Goal: Task Accomplishment & Management: Manage account settings

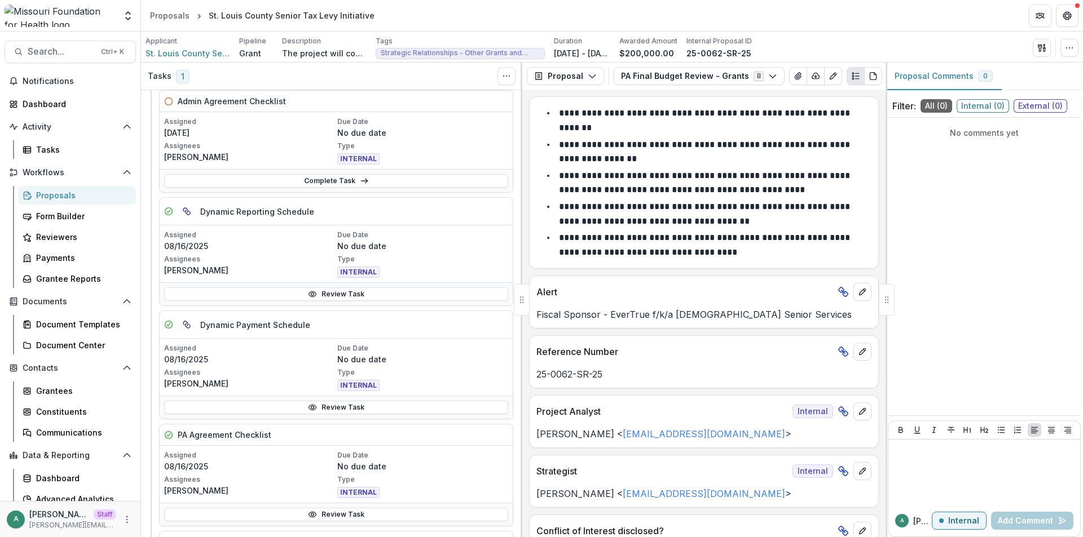
scroll to position [113, 0]
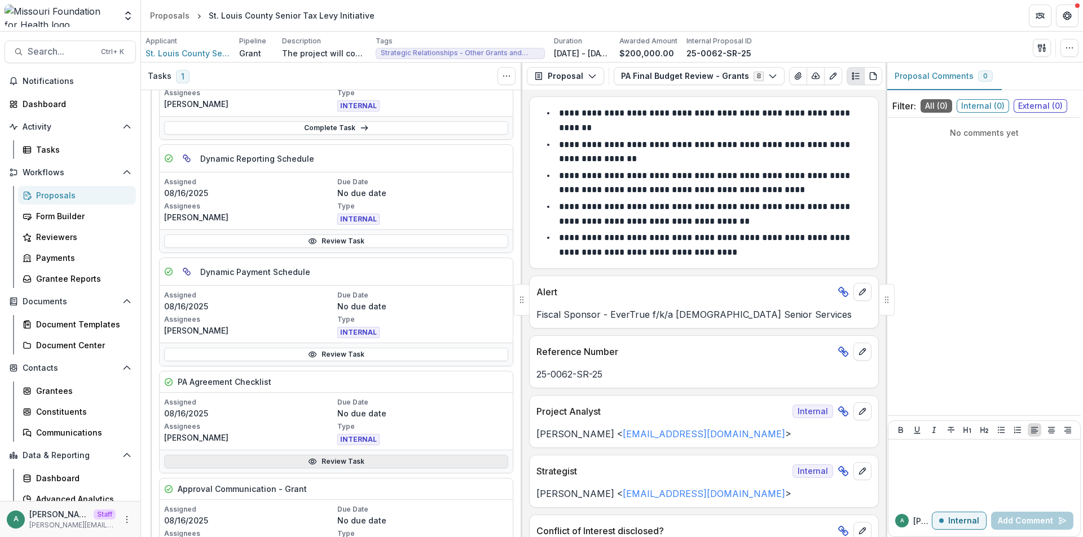
click at [360, 458] on link "Review Task" at bounding box center [336, 462] width 344 height 14
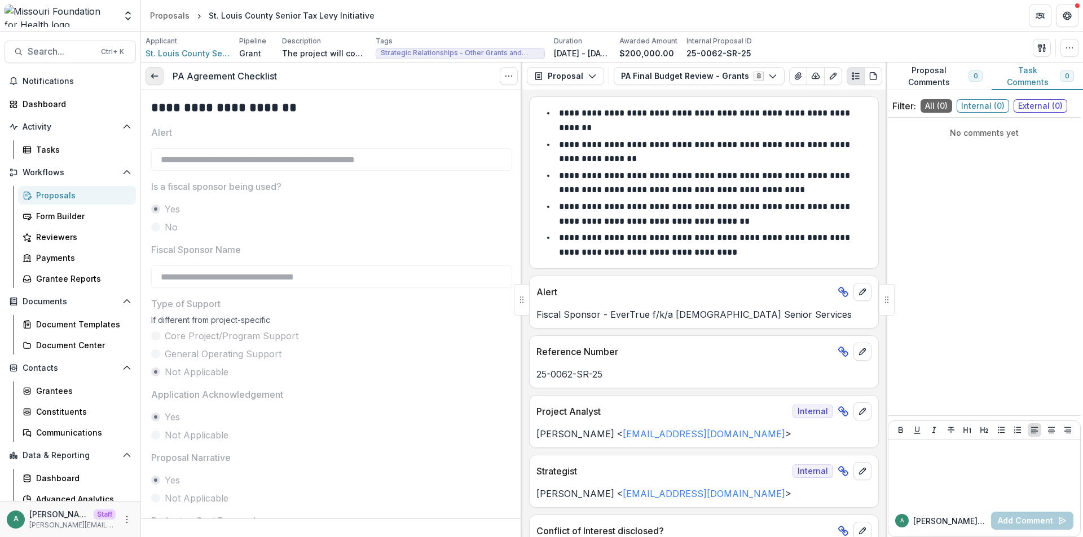
click at [153, 83] on link at bounding box center [154, 76] width 18 height 18
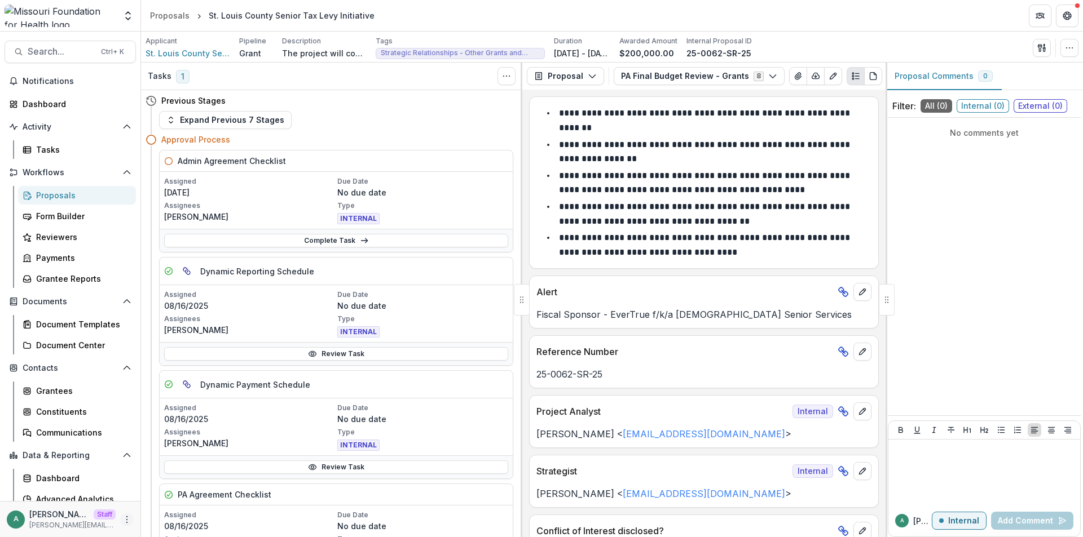
click at [123, 518] on icon "More" at bounding box center [126, 519] width 9 height 9
click at [149, 488] on link "User Settings" at bounding box center [198, 496] width 121 height 19
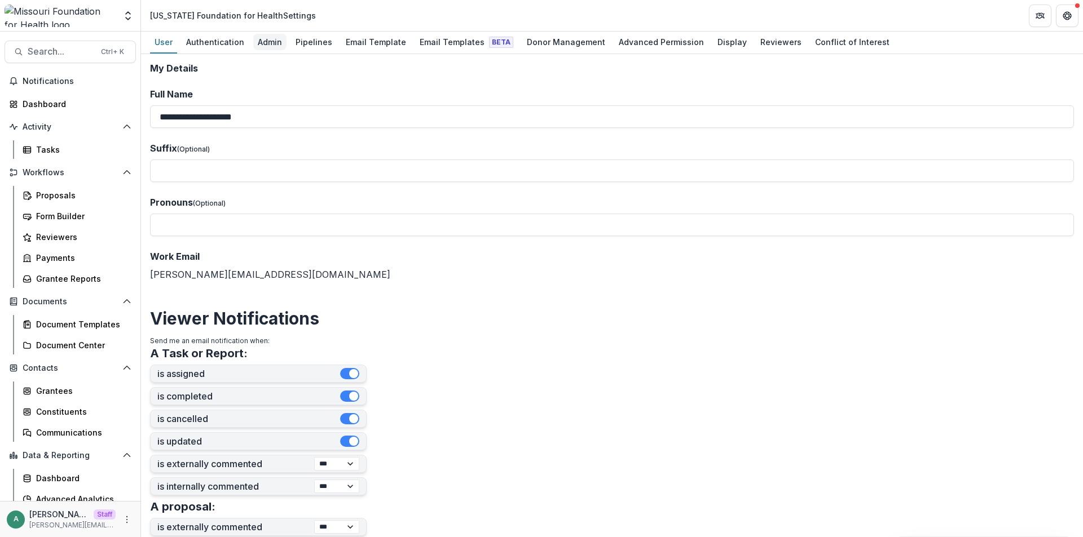
click at [260, 40] on div "Admin" at bounding box center [269, 42] width 33 height 16
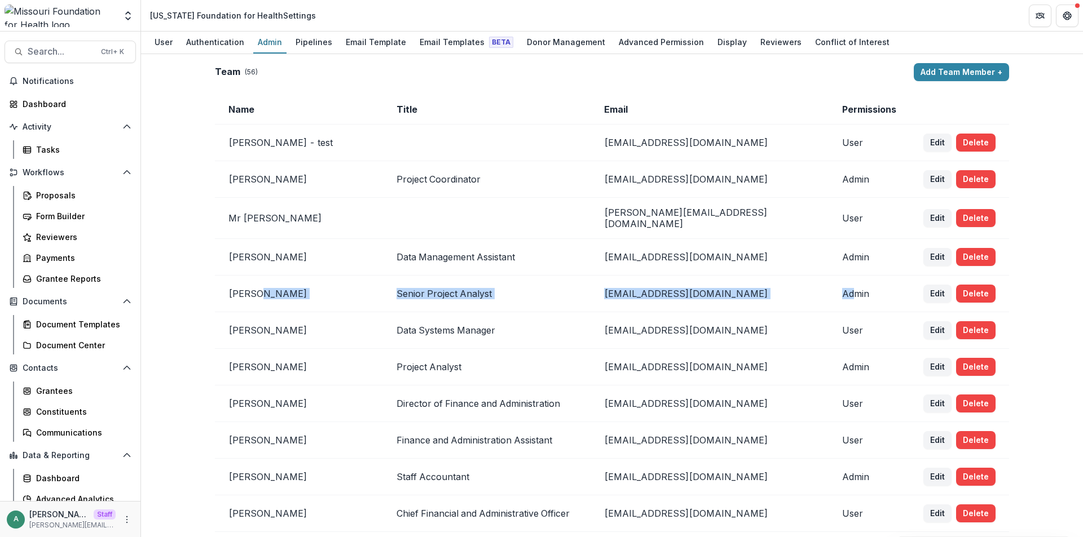
drag, startPoint x: 413, startPoint y: 296, endPoint x: 841, endPoint y: 296, distance: 428.0
click at [841, 296] on tr "Jean Freeman-Crawford Senior Project Analyst jcrawford@mffh.org Admin Edit Dele…" at bounding box center [612, 294] width 794 height 37
click at [849, 296] on td "Admin" at bounding box center [868, 294] width 81 height 37
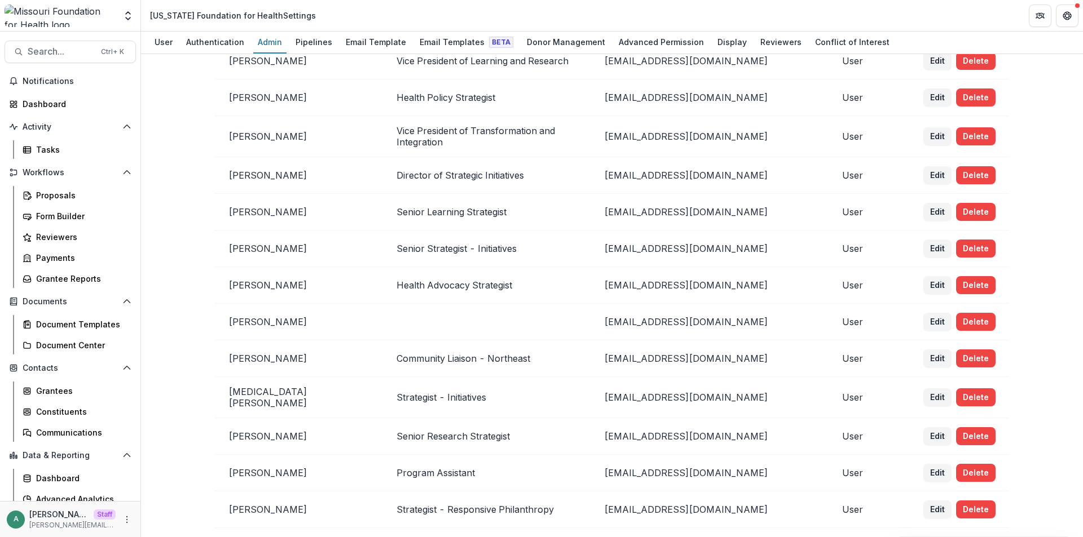
scroll to position [677, 0]
